Goal: Task Accomplishment & Management: Complete application form

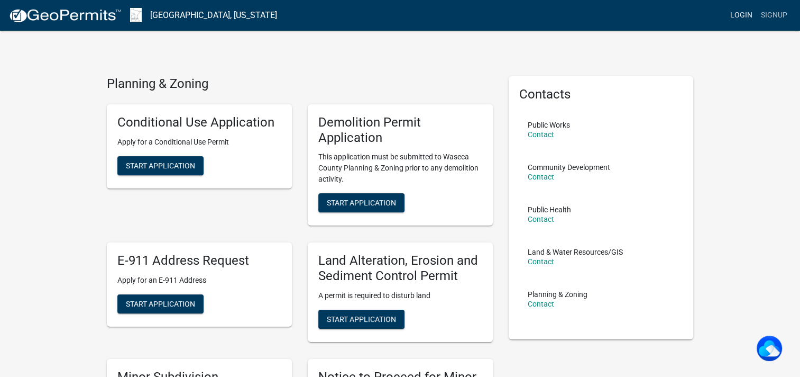
click at [740, 17] on link "Login" at bounding box center [741, 15] width 31 height 20
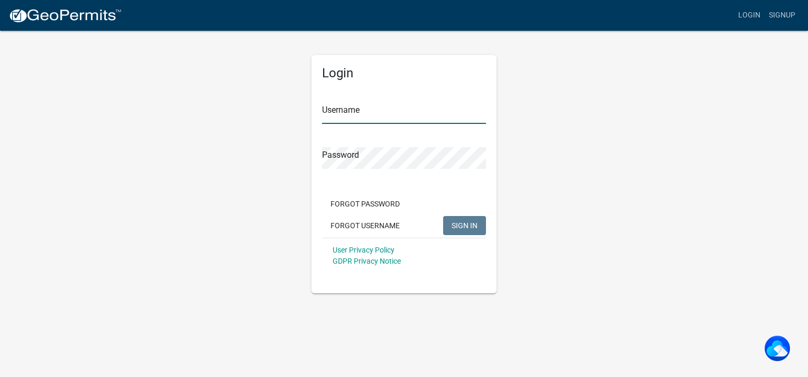
click at [382, 108] on input "Username" at bounding box center [404, 113] width 164 height 22
type input "csailor"
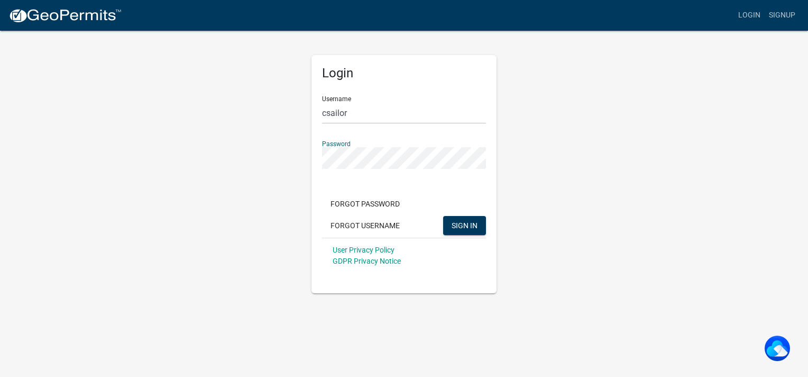
click at [443, 216] on button "SIGN IN" at bounding box center [464, 225] width 43 height 19
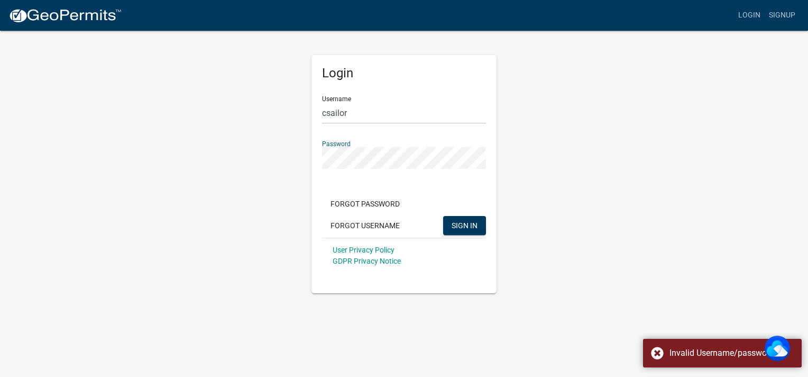
click at [300, 162] on div "Login Username csailor Password Forgot Password Forgot Username SIGN IN User Pr…" at bounding box center [404, 161] width 603 height 263
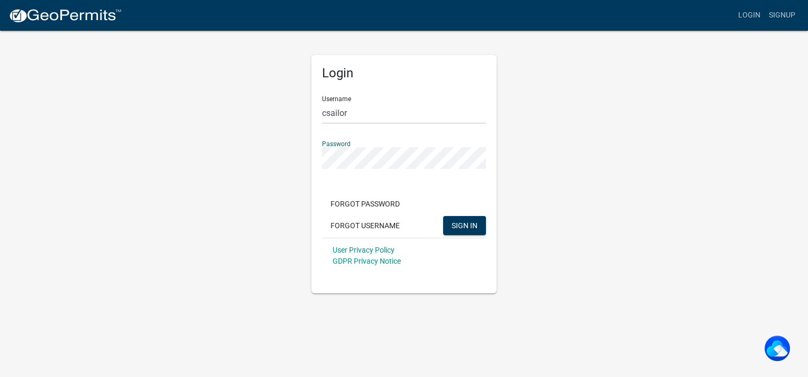
click at [443, 216] on button "SIGN IN" at bounding box center [464, 225] width 43 height 19
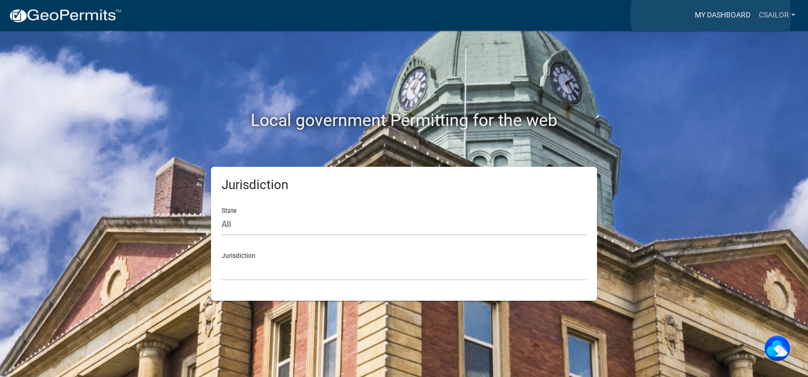
click at [711, 15] on link "My Dashboard" at bounding box center [723, 15] width 64 height 20
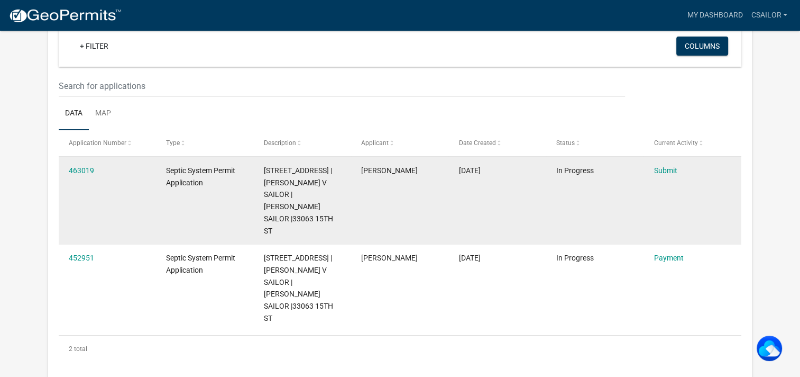
scroll to position [87, 0]
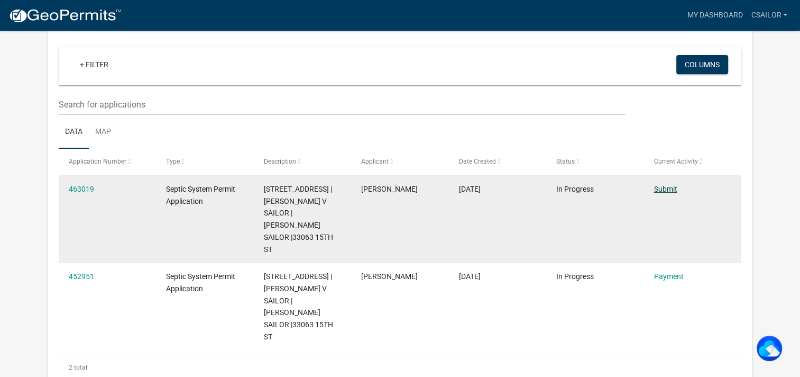
click at [659, 188] on link "Submit" at bounding box center [665, 189] width 23 height 8
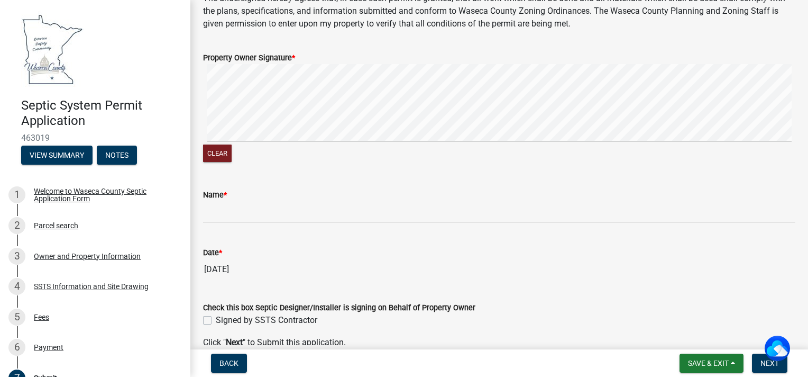
scroll to position [370, 0]
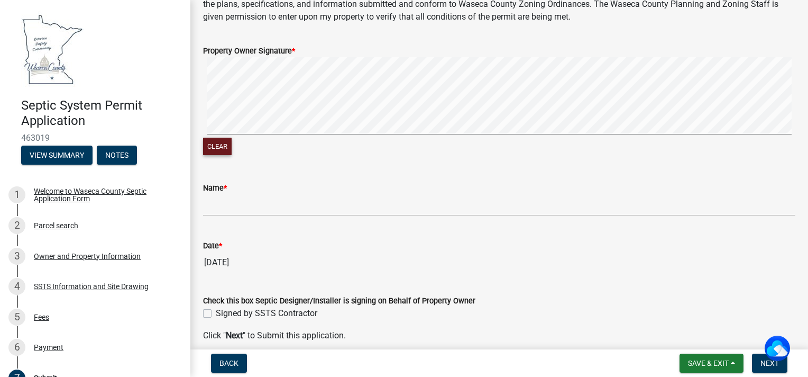
click at [222, 149] on button "Clear" at bounding box center [217, 146] width 29 height 17
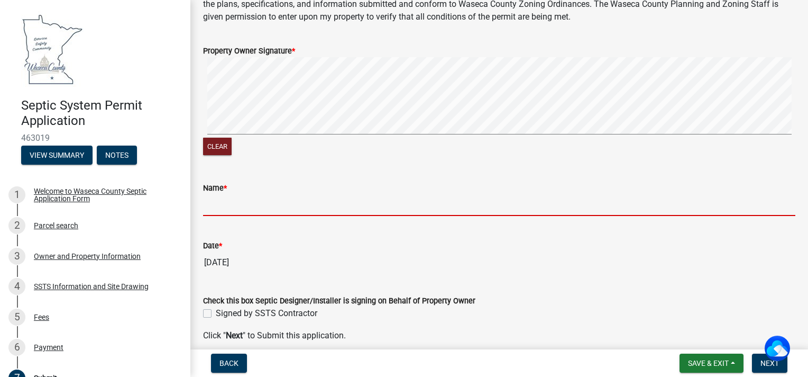
click at [226, 205] on input "Name *" at bounding box center [499, 205] width 593 height 22
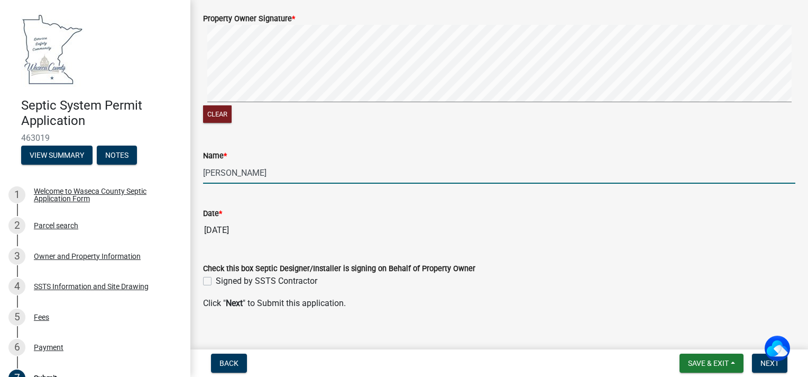
scroll to position [417, 0]
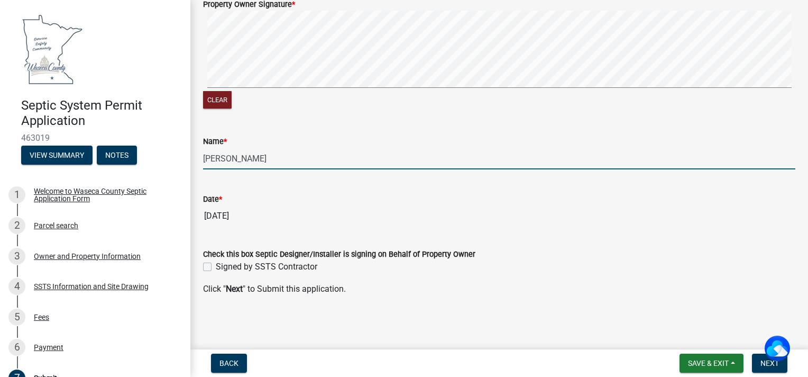
type input "[PERSON_NAME]"
click at [211, 272] on div "Signed by SSTS Contractor" at bounding box center [499, 266] width 593 height 13
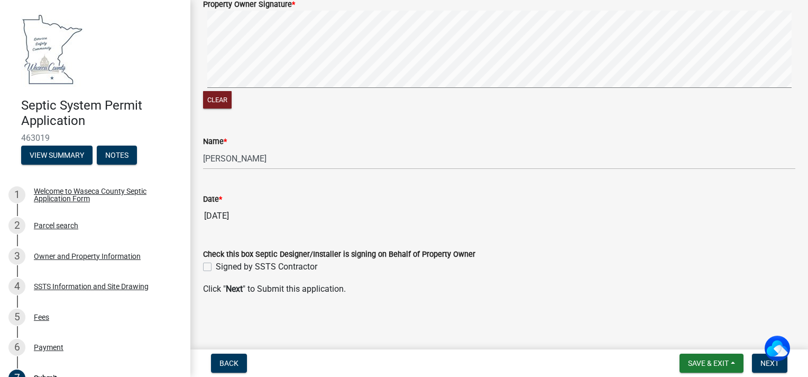
click at [216, 264] on label "Signed by SSTS Contractor" at bounding box center [267, 266] width 102 height 13
click at [216, 264] on input "Signed by SSTS Contractor" at bounding box center [219, 263] width 7 height 7
click at [216, 267] on label "Signed by SSTS Contractor" at bounding box center [267, 266] width 102 height 13
click at [216, 267] on input "Signed by SSTS Contractor" at bounding box center [219, 263] width 7 height 7
checkbox input "false"
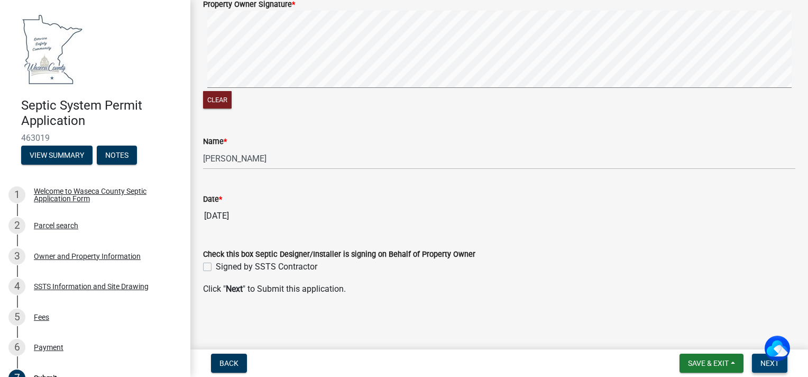
click at [768, 363] on span "Next" at bounding box center [770, 363] width 19 height 8
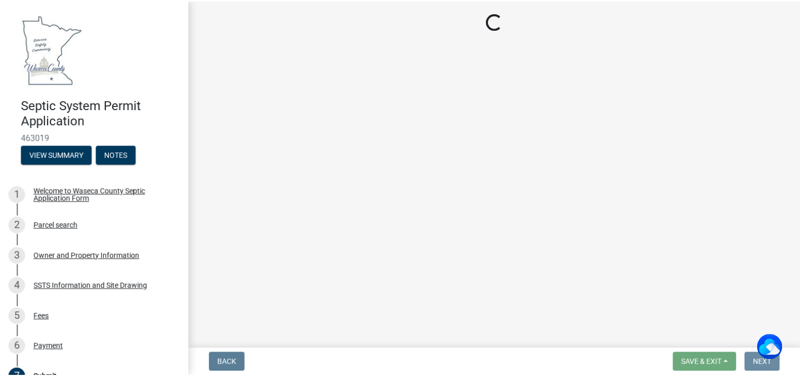
scroll to position [0, 0]
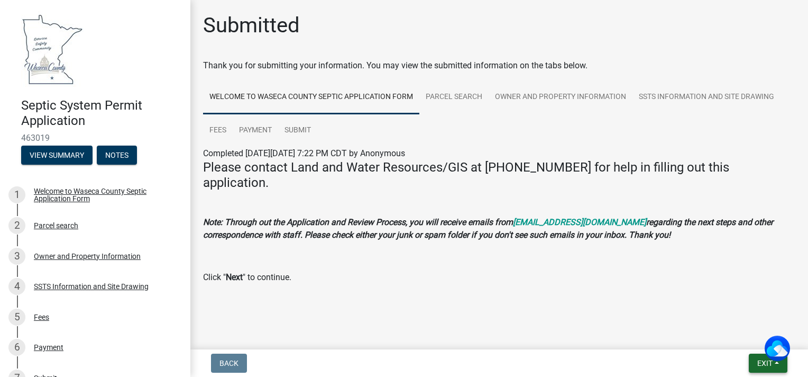
click at [765, 361] on span "Exit" at bounding box center [765, 363] width 15 height 8
click at [731, 339] on button "Save & Exit" at bounding box center [746, 335] width 85 height 25
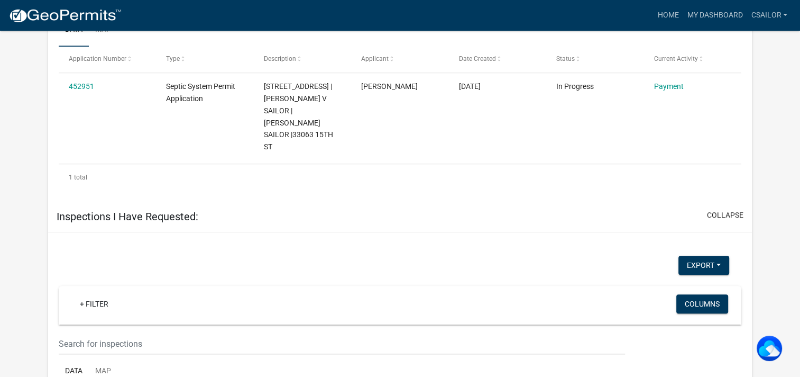
scroll to position [692, 0]
